Goal: Transaction & Acquisition: Purchase product/service

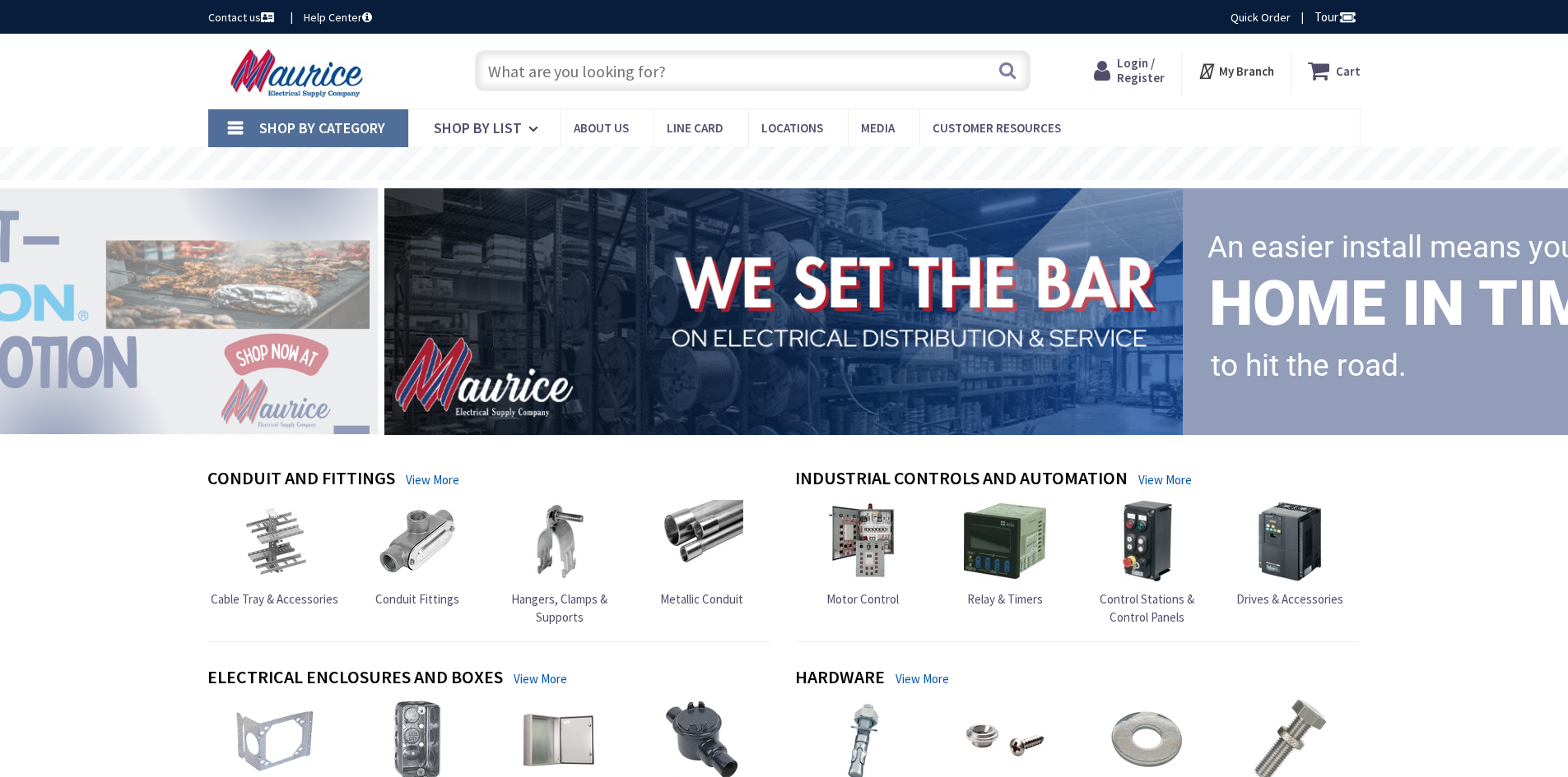
click at [811, 79] on input "text" at bounding box center [752, 70] width 556 height 41
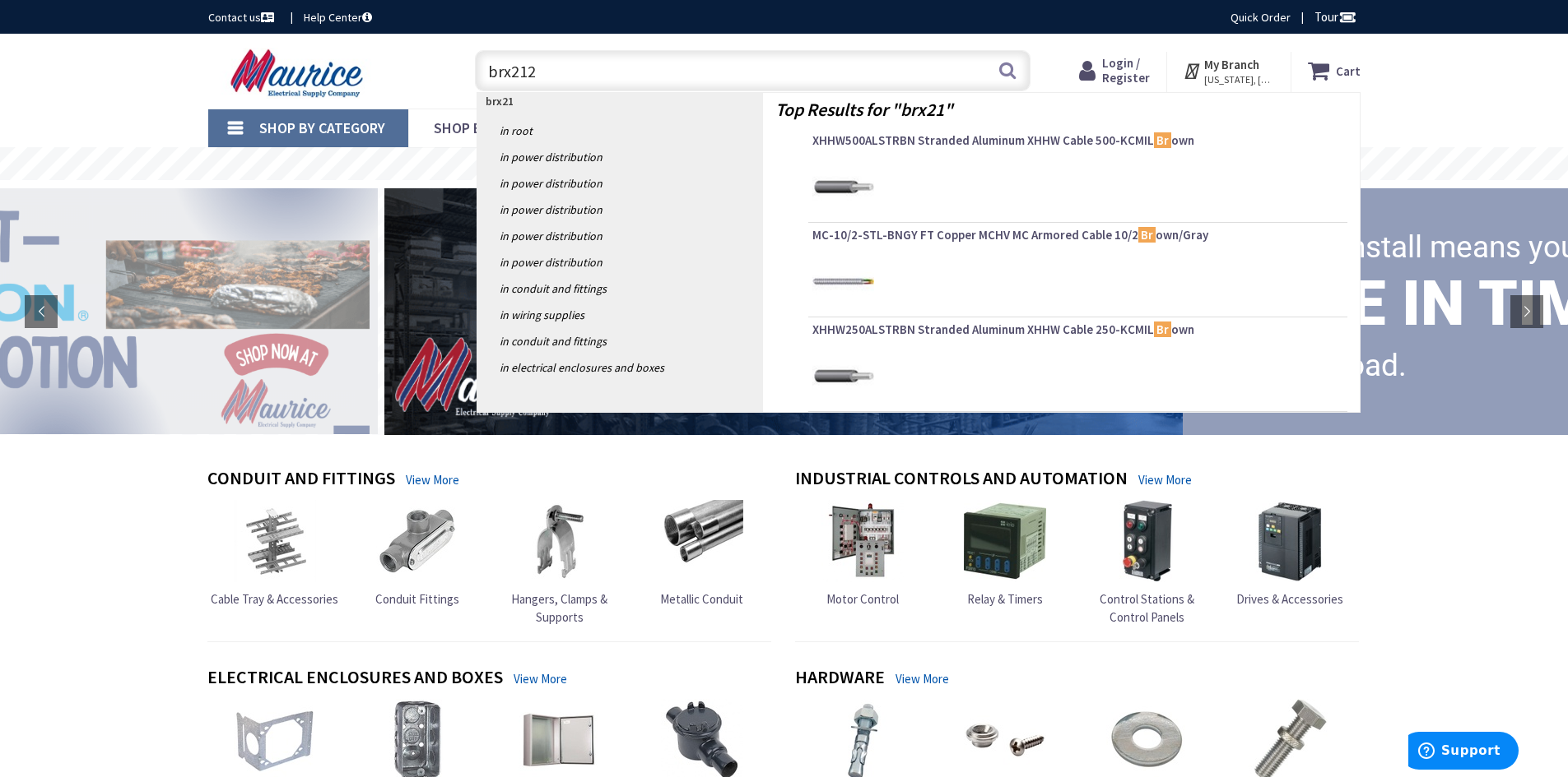
type input "brx2125"
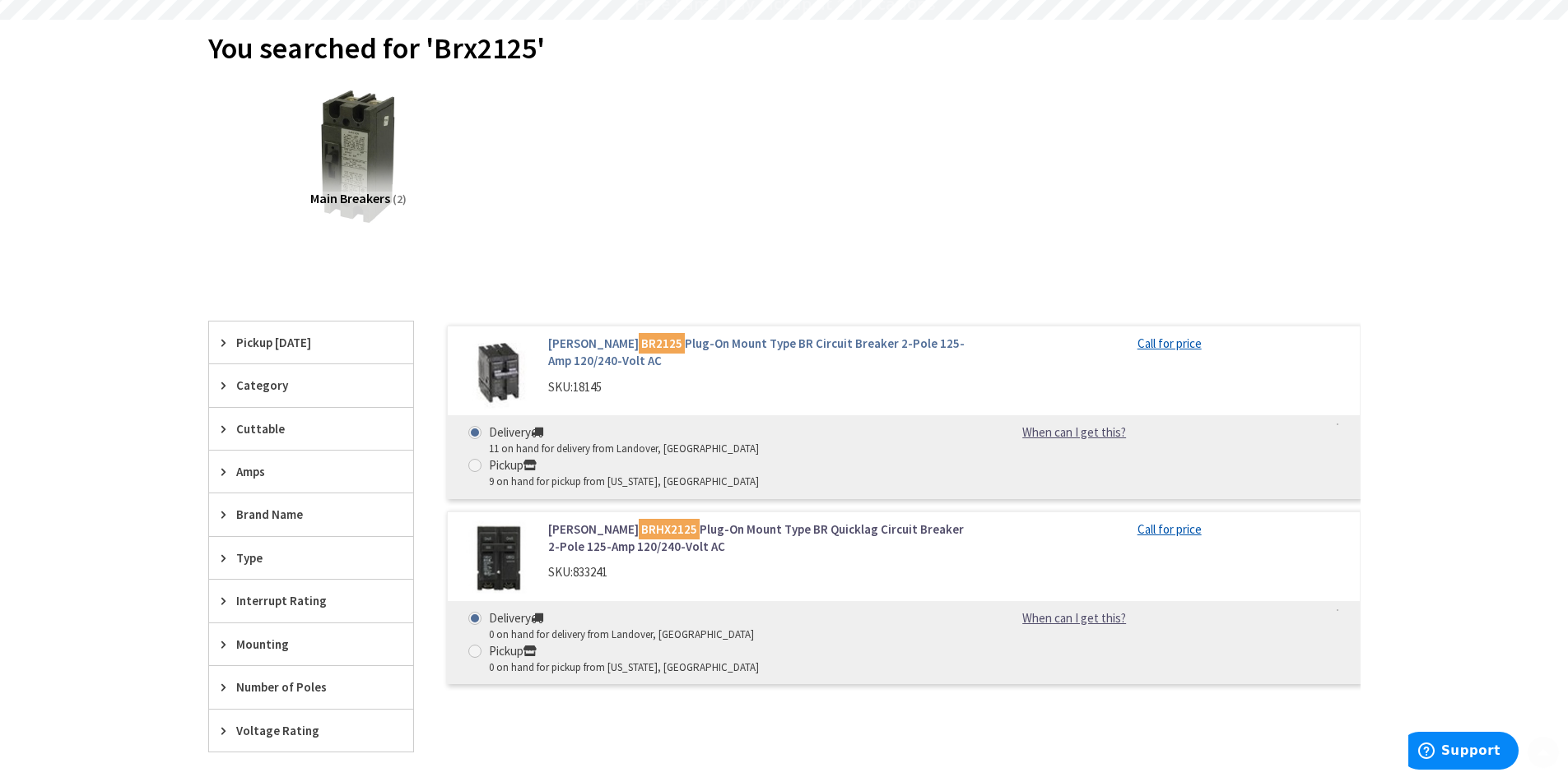
scroll to position [165, 0]
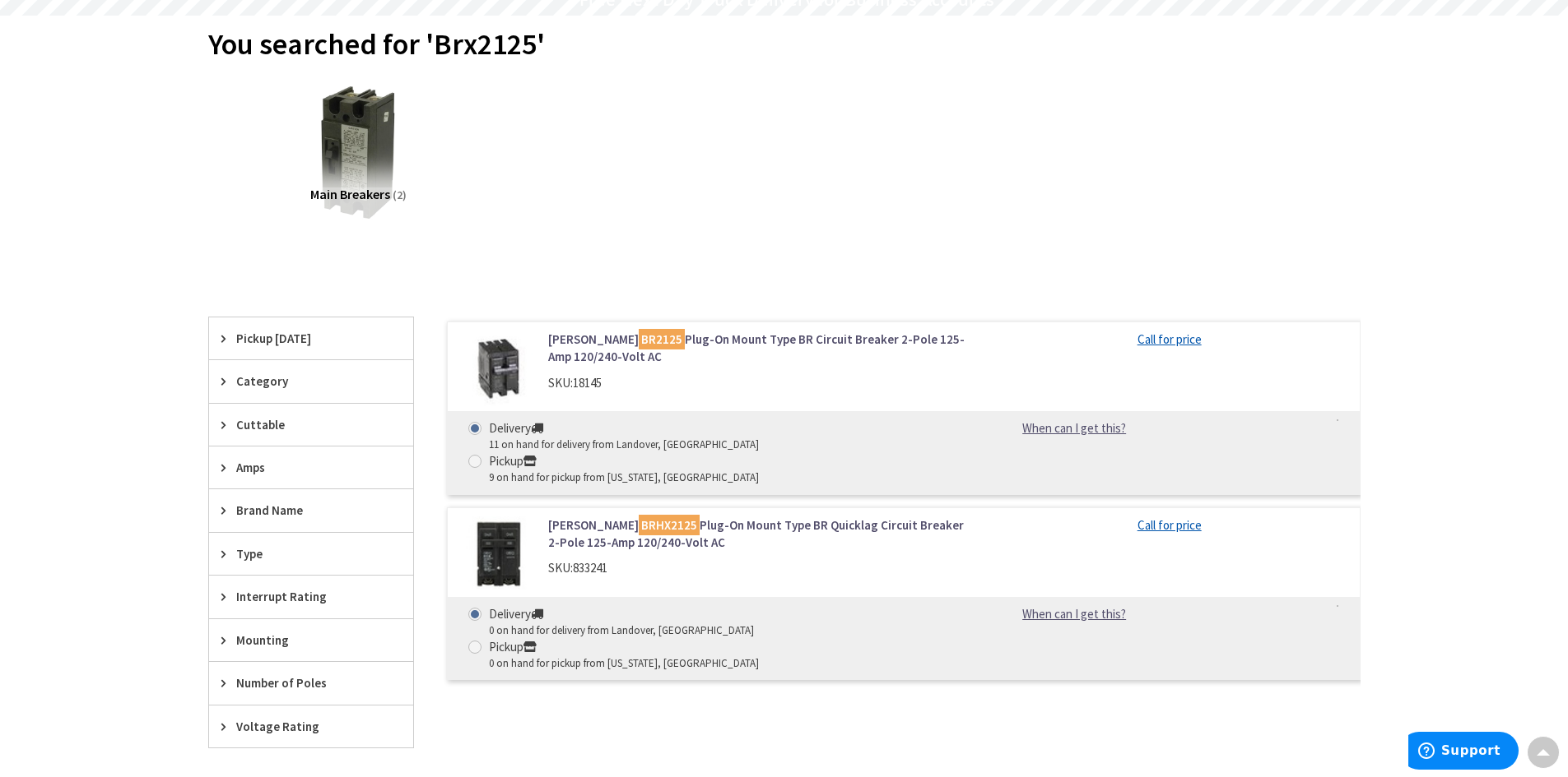
click at [685, 517] on link "[PERSON_NAME] BRHX2125 Plug-On Mount Type BR Quicklag Circuit Breaker 2-Pole 12…" at bounding box center [757, 534] width 419 height 36
